Goal: Transaction & Acquisition: Purchase product/service

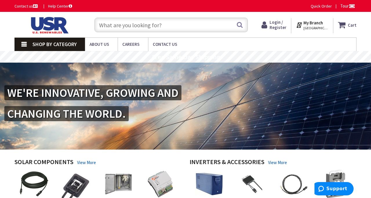
click at [39, 48] on span "Shop By Category" at bounding box center [54, 44] width 44 height 7
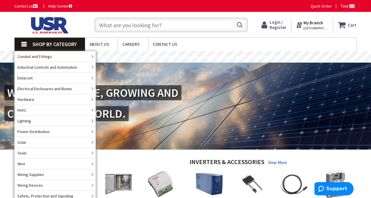
click at [116, 23] on input "text" at bounding box center [170, 25] width 153 height 14
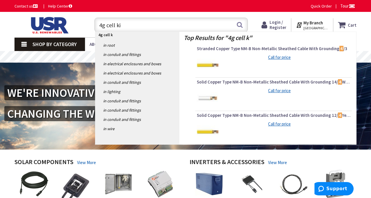
type input "4g cell kit"
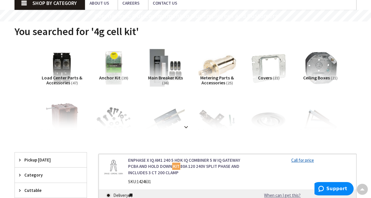
click at [185, 124] on strong at bounding box center [186, 127] width 7 height 6
